Goal: Check status: Check status

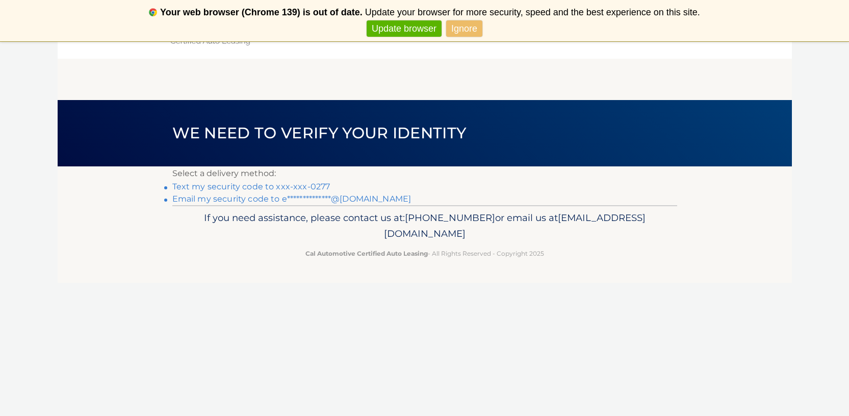
click at [283, 188] on link "Text my security code to xxx-xxx-0277" at bounding box center [251, 186] width 158 height 10
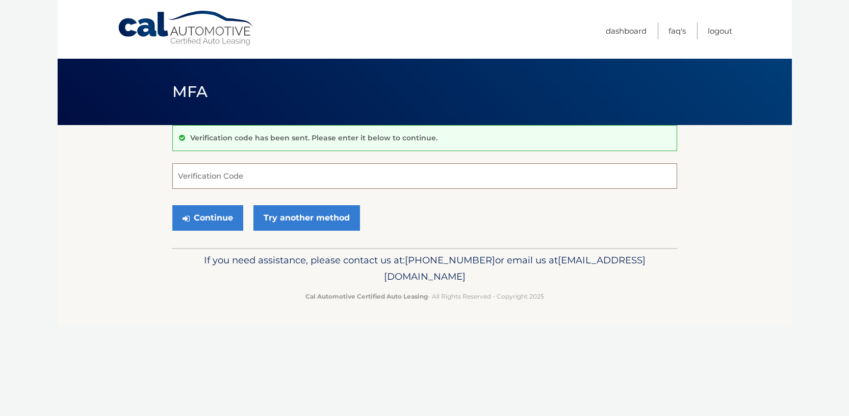
paste input "960912"
type input "960912"
click at [201, 218] on button "Continue" at bounding box center [207, 217] width 71 height 25
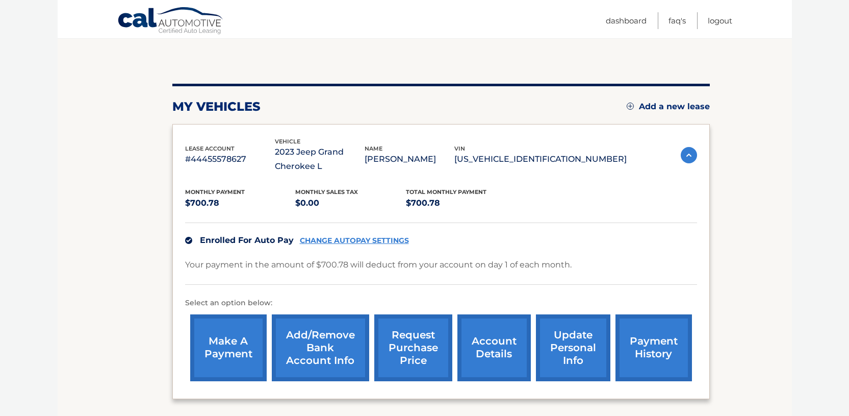
scroll to position [91, 0]
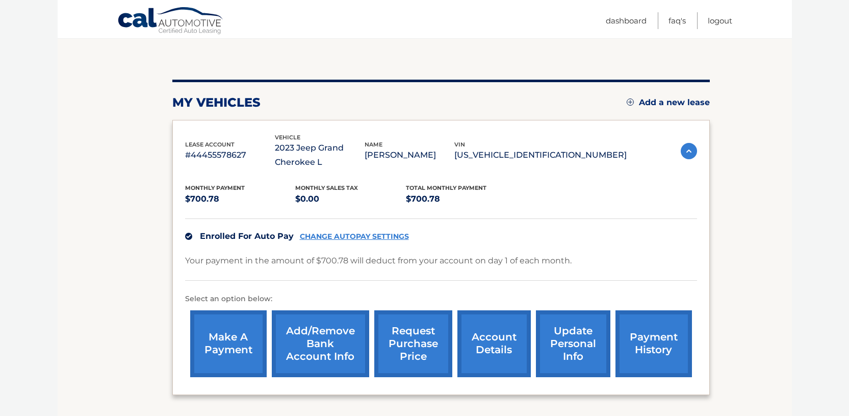
click at [414, 343] on link "request purchase price" at bounding box center [413, 343] width 78 height 67
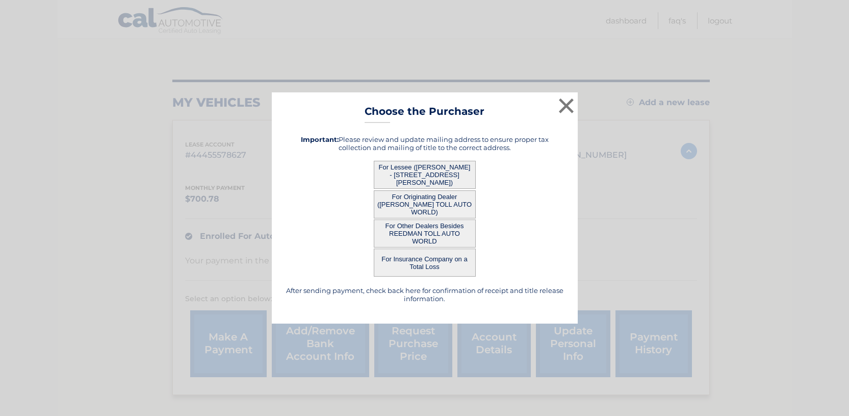
click at [400, 171] on button "For Lessee (ELYSE MALONEY - 8 GLORIA ST, , CLARK, NJ 07066)" at bounding box center [425, 175] width 102 height 28
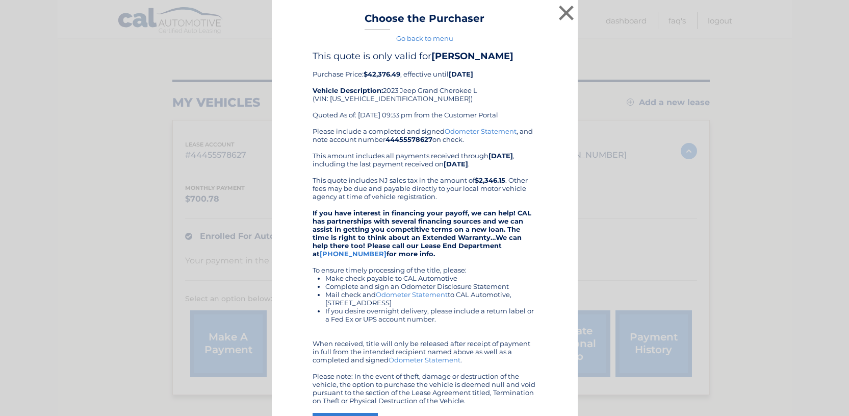
scroll to position [1, 0]
click at [568, 10] on button "×" at bounding box center [566, 13] width 20 height 20
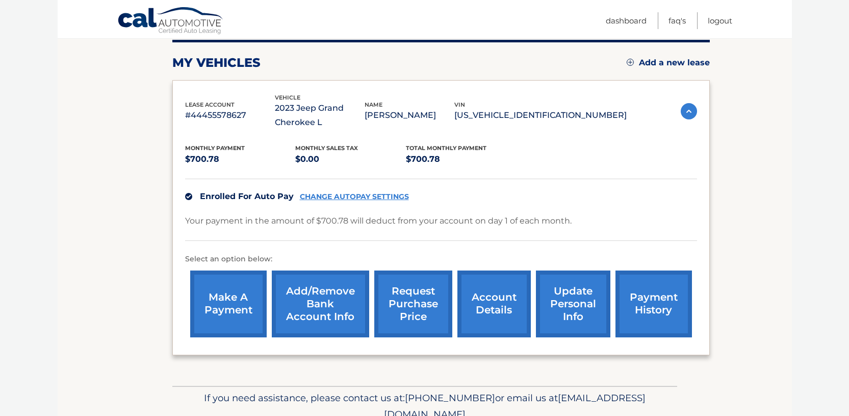
scroll to position [137, 0]
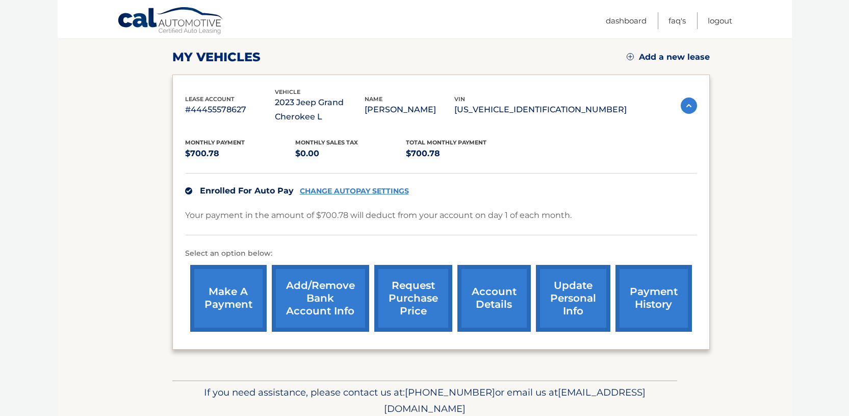
click at [490, 302] on link "account details" at bounding box center [493, 298] width 73 height 67
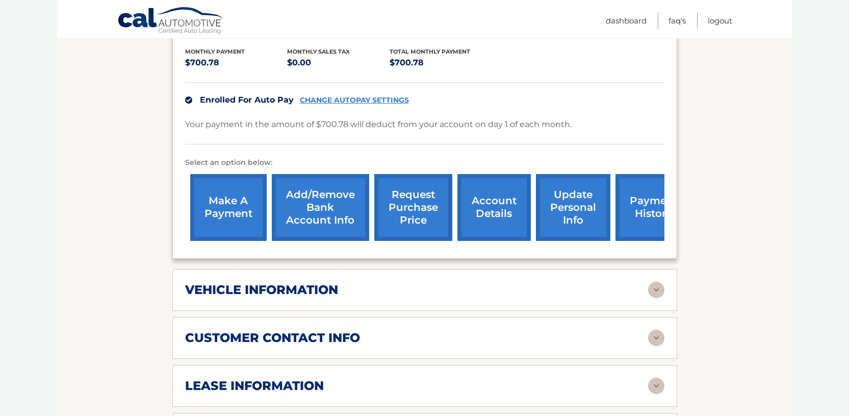
scroll to position [297, 0]
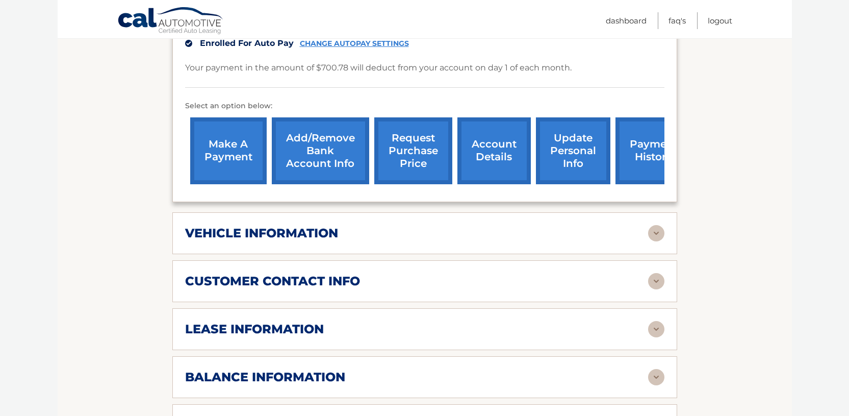
click at [472, 232] on div "vehicle information" at bounding box center [416, 232] width 463 height 15
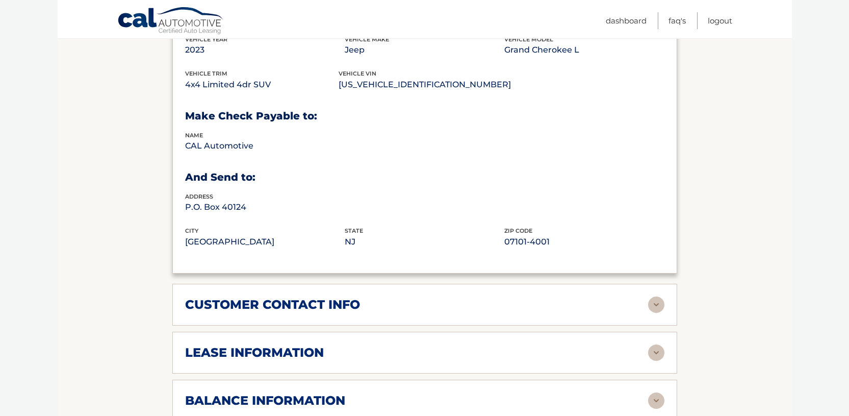
scroll to position [550, 0]
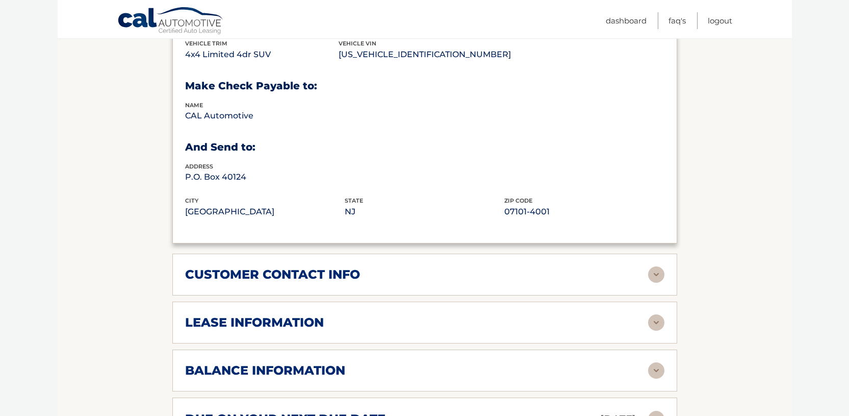
click at [508, 318] on div "lease information" at bounding box center [416, 322] width 463 height 15
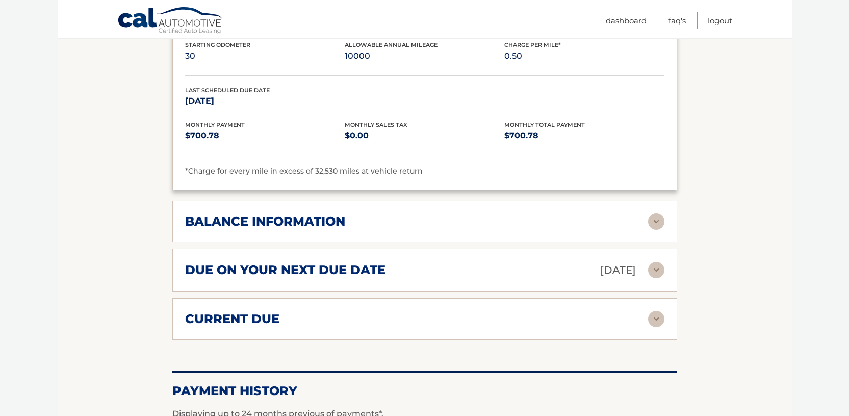
scroll to position [895, 0]
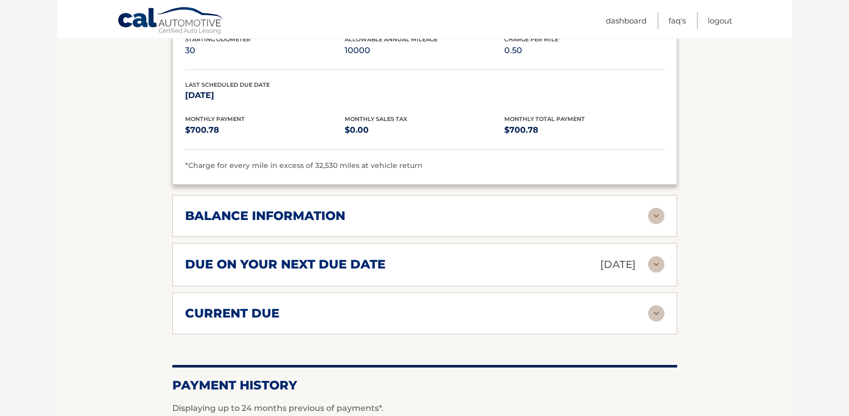
click at [436, 210] on div "balance information" at bounding box center [416, 215] width 463 height 15
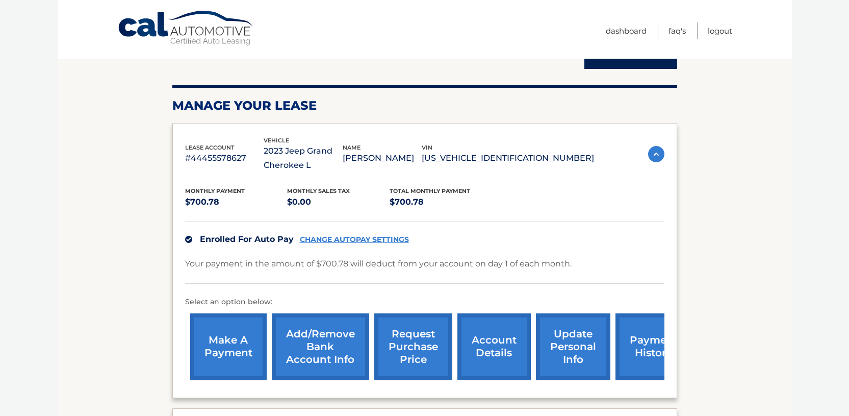
scroll to position [0, 0]
